Goal: Transaction & Acquisition: Book appointment/travel/reservation

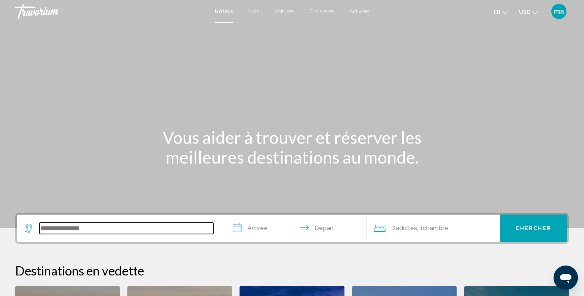
click at [182, 230] on input "Search widget" at bounding box center [127, 227] width 174 height 11
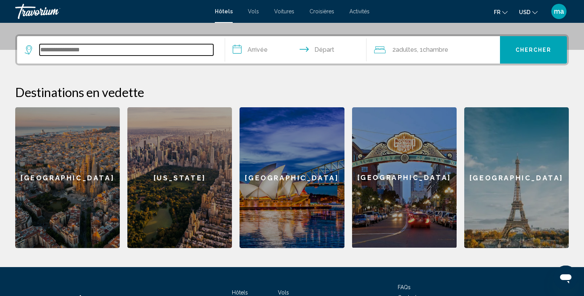
scroll to position [187, 0]
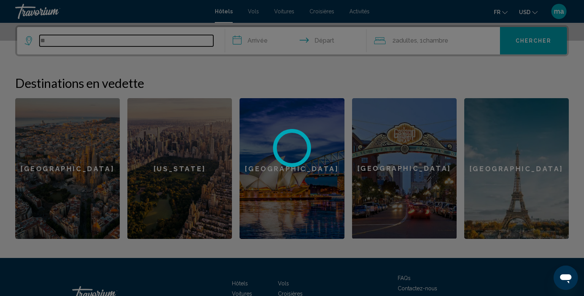
type input "*"
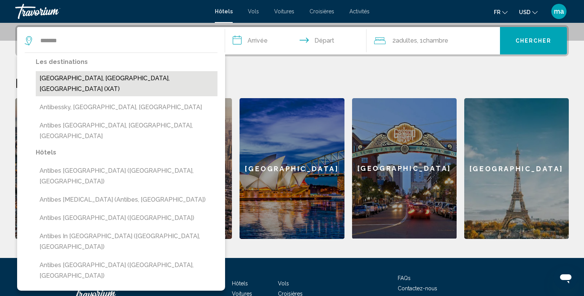
click at [85, 78] on button "[GEOGRAPHIC_DATA], [GEOGRAPHIC_DATA], [GEOGRAPHIC_DATA] (XAT)" at bounding box center [127, 83] width 182 height 25
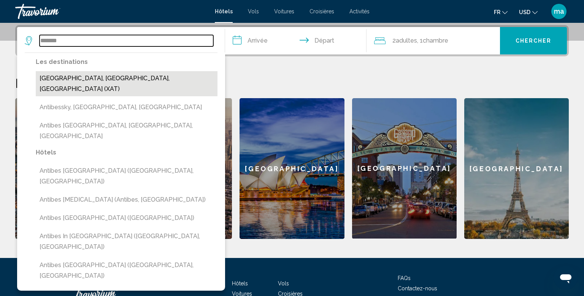
type input "**********"
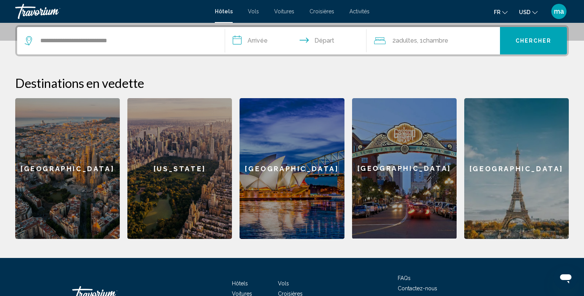
click at [253, 30] on input "**********" at bounding box center [297, 42] width 144 height 30
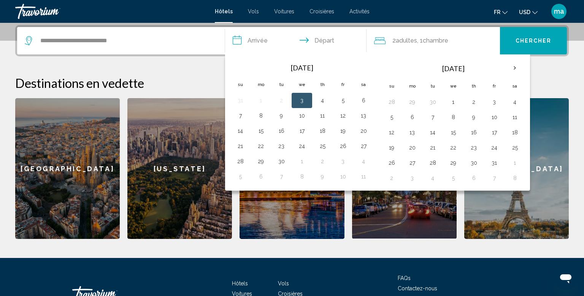
click at [300, 102] on button "3" at bounding box center [302, 100] width 12 height 11
click at [322, 103] on button "4" at bounding box center [322, 100] width 12 height 11
type input "**********"
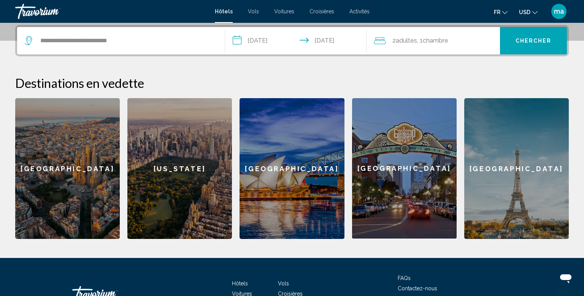
click at [410, 43] on span "Adultes" at bounding box center [406, 40] width 21 height 7
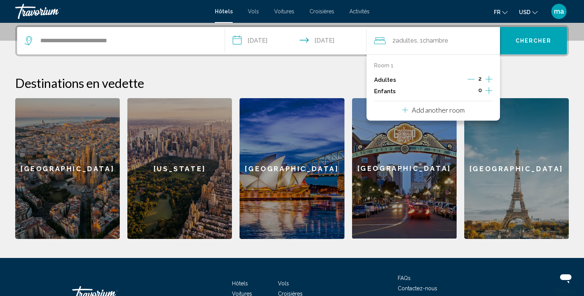
click at [466, 78] on div "Adultes 2" at bounding box center [433, 79] width 119 height 11
click at [471, 79] on icon "Decrement adults" at bounding box center [471, 79] width 7 height 7
click at [527, 50] on button "Chercher" at bounding box center [533, 40] width 67 height 27
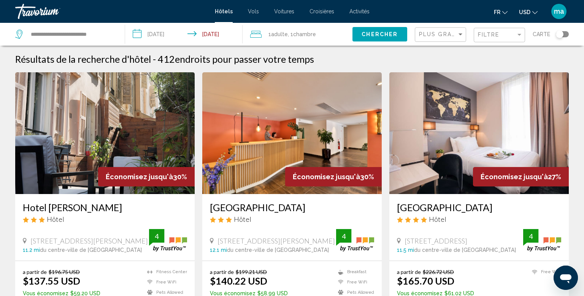
click at [526, 11] on span "USD" at bounding box center [524, 12] width 11 height 6
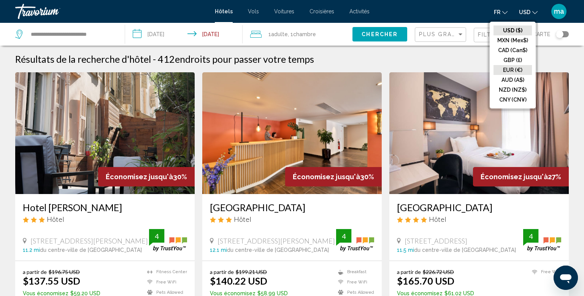
click at [510, 67] on button "EUR (€)" at bounding box center [513, 70] width 38 height 10
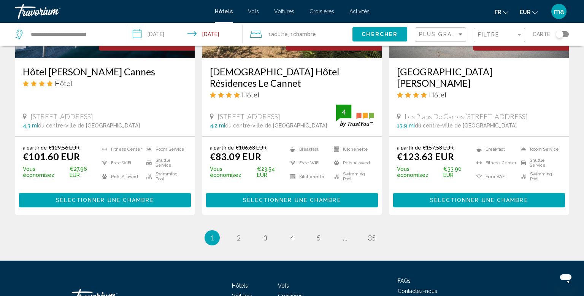
scroll to position [1007, 0]
click at [237, 231] on link "page 2" at bounding box center [238, 237] width 13 height 13
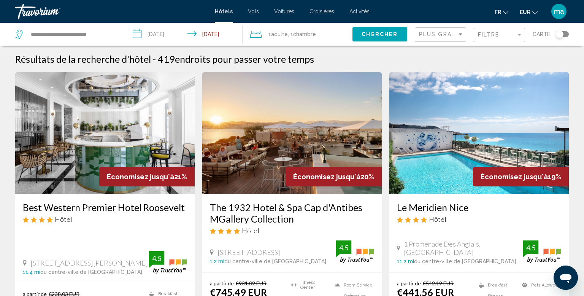
click at [433, 43] on div "Plus grandes économies" at bounding box center [440, 34] width 51 height 23
click at [479, 41] on div "Filtre" at bounding box center [500, 35] width 45 height 14
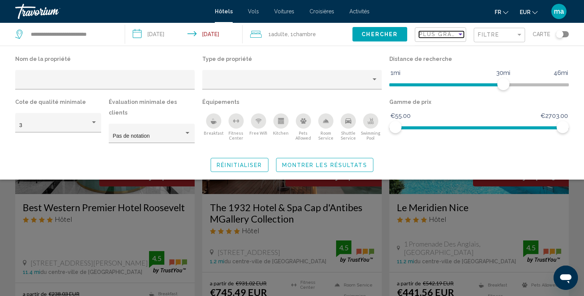
click at [440, 37] on mat-select "Plus grandes économies" at bounding box center [441, 35] width 45 height 6
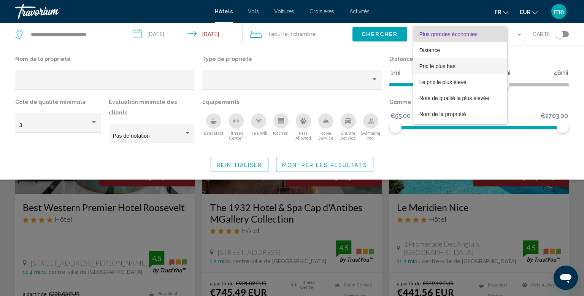
click at [438, 70] on span "Prix le plus bas" at bounding box center [460, 66] width 82 height 16
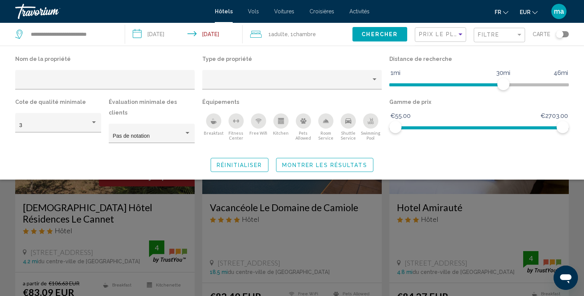
click at [352, 159] on button "Montrer les résultats" at bounding box center [324, 165] width 97 height 14
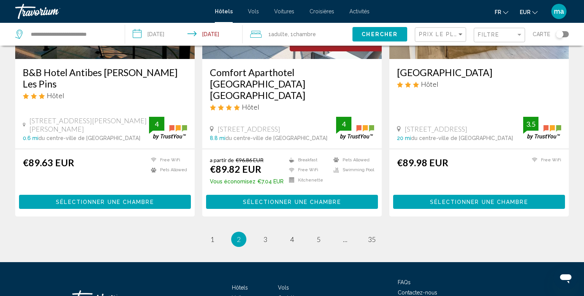
scroll to position [895, 0]
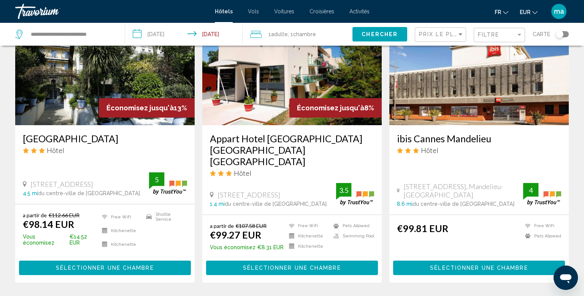
scroll to position [910, 0]
